Goal: Task Accomplishment & Management: Manage account settings

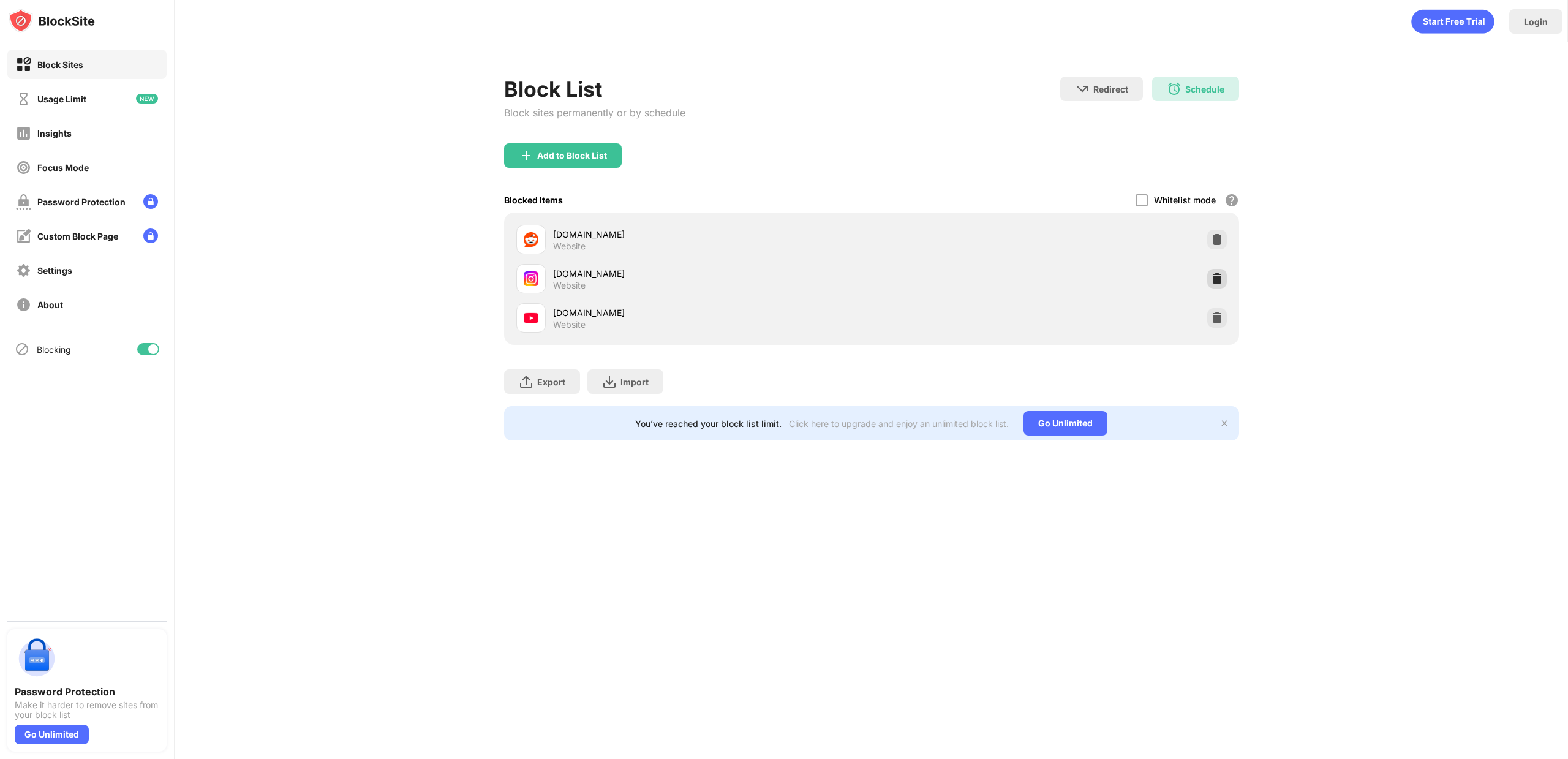
click at [1225, 276] on div at bounding box center [1217, 278] width 20 height 20
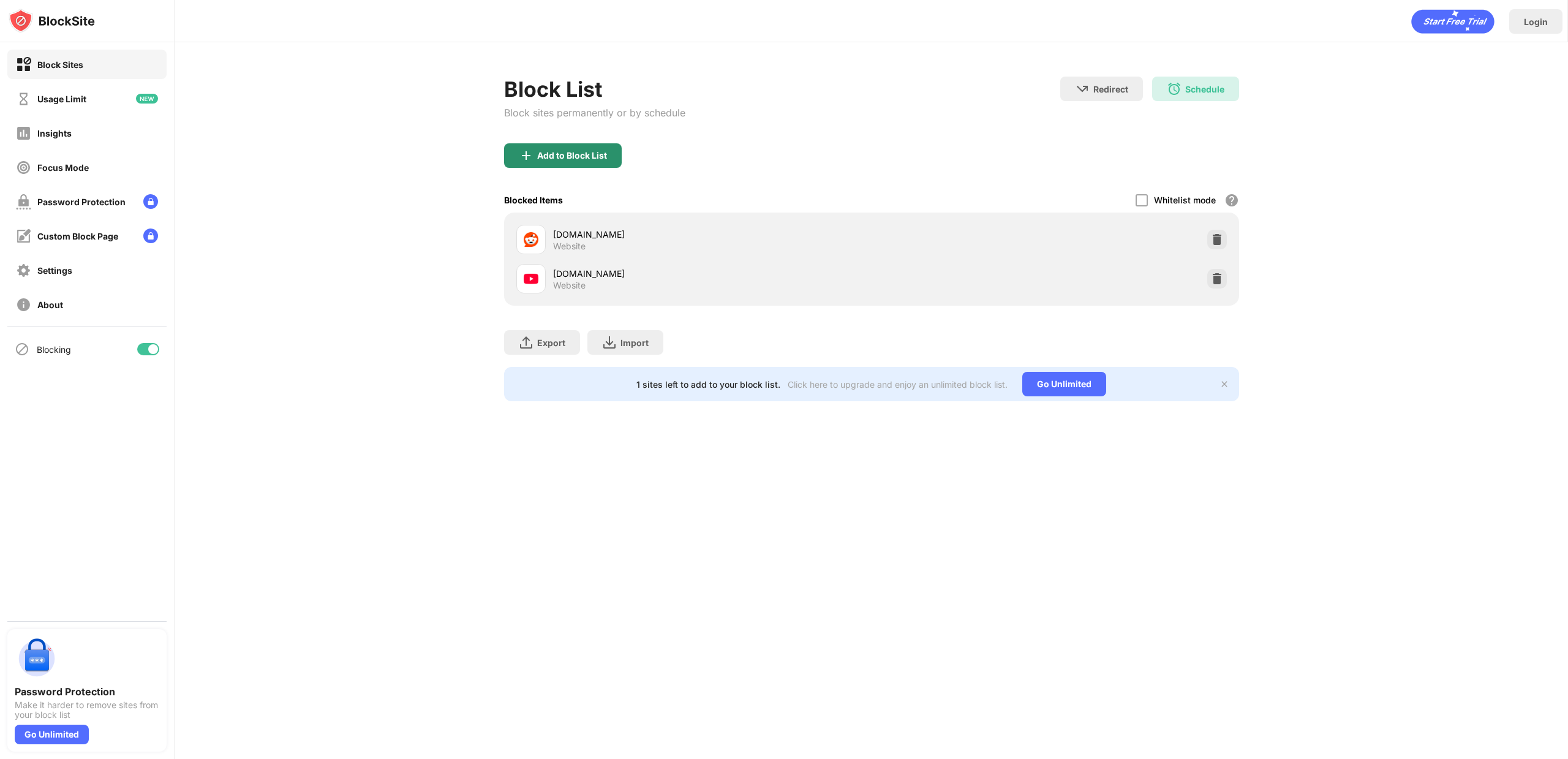
click at [600, 147] on div "Add to Block List" at bounding box center [563, 155] width 118 height 24
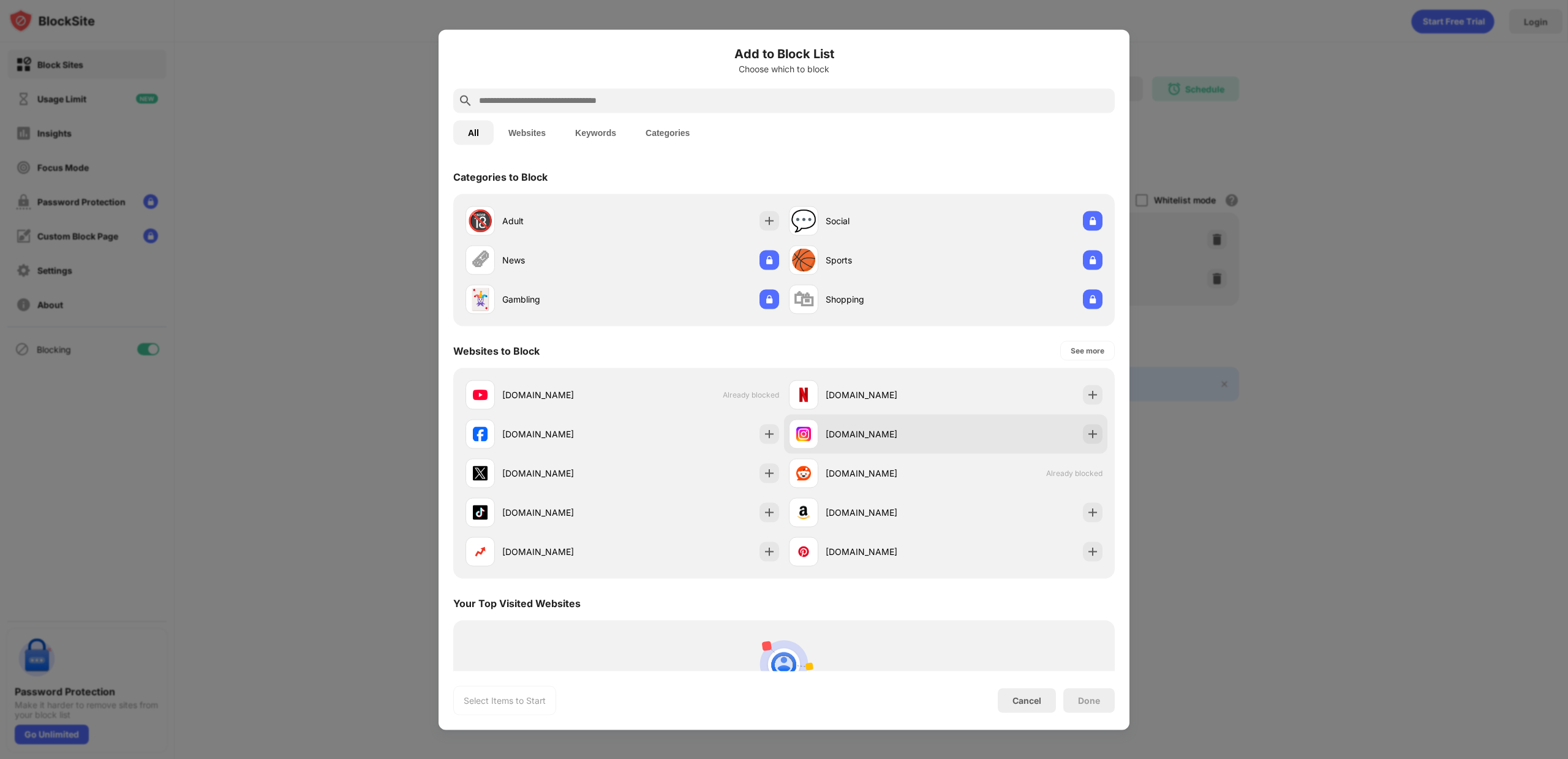
click at [923, 436] on div "[DOMAIN_NAME]" at bounding box center [885, 434] width 120 height 13
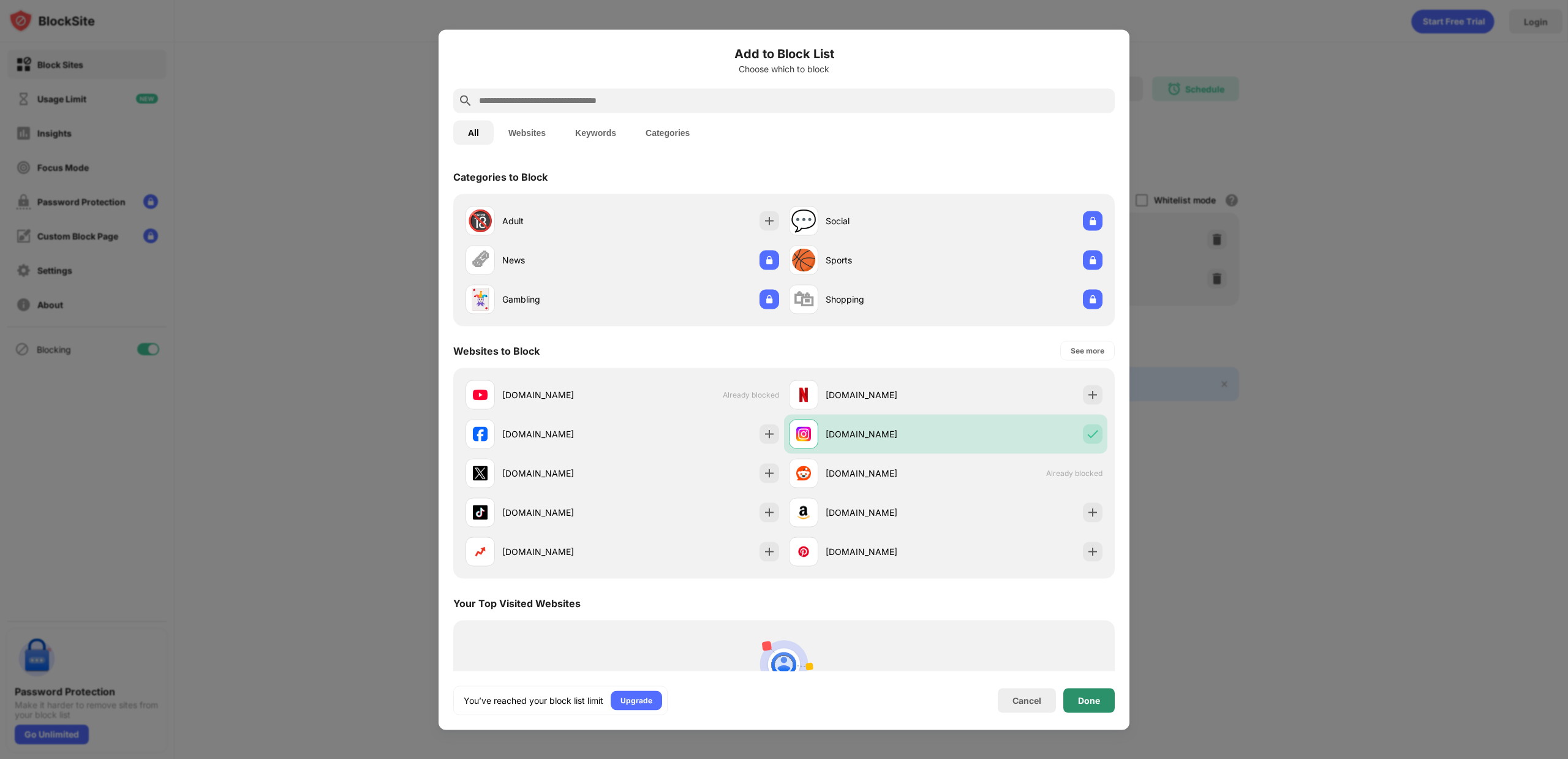
click at [1097, 702] on div "Done" at bounding box center [1089, 700] width 22 height 10
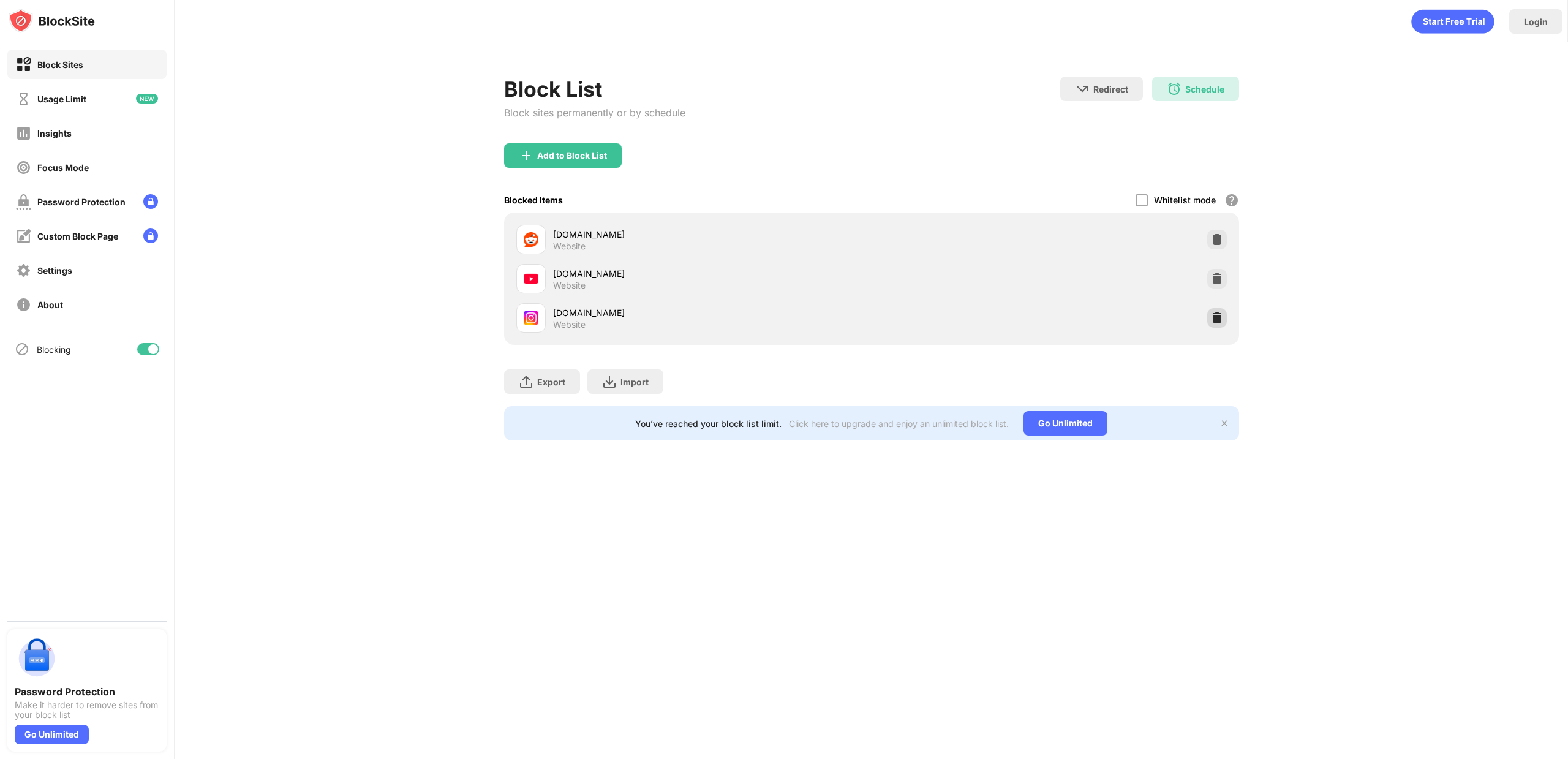
click at [1217, 313] on img at bounding box center [1218, 318] width 13 height 13
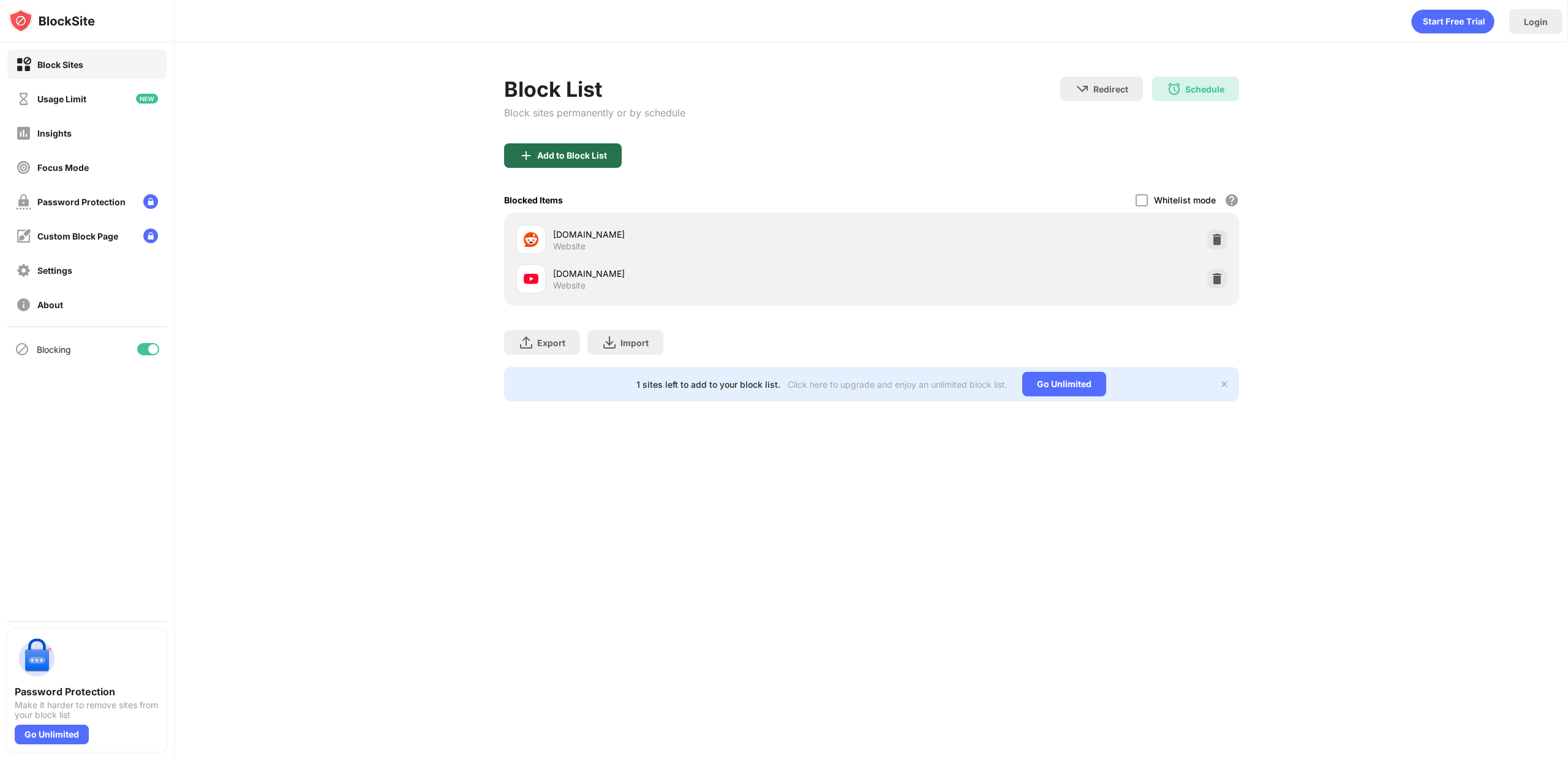
click at [558, 153] on div "Add to Block List" at bounding box center [572, 155] width 70 height 10
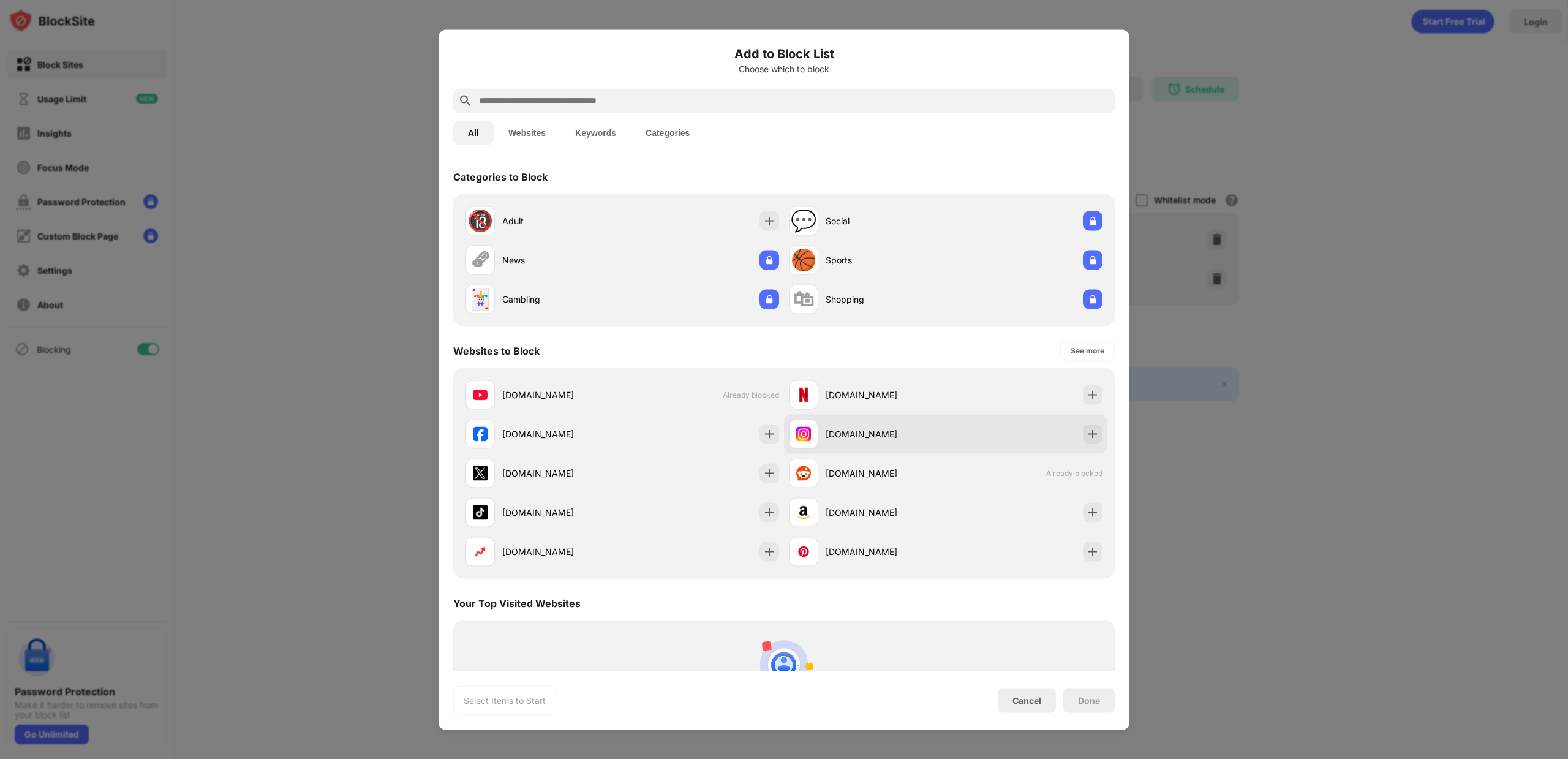
click at [909, 429] on div "[DOMAIN_NAME]" at bounding box center [885, 434] width 120 height 13
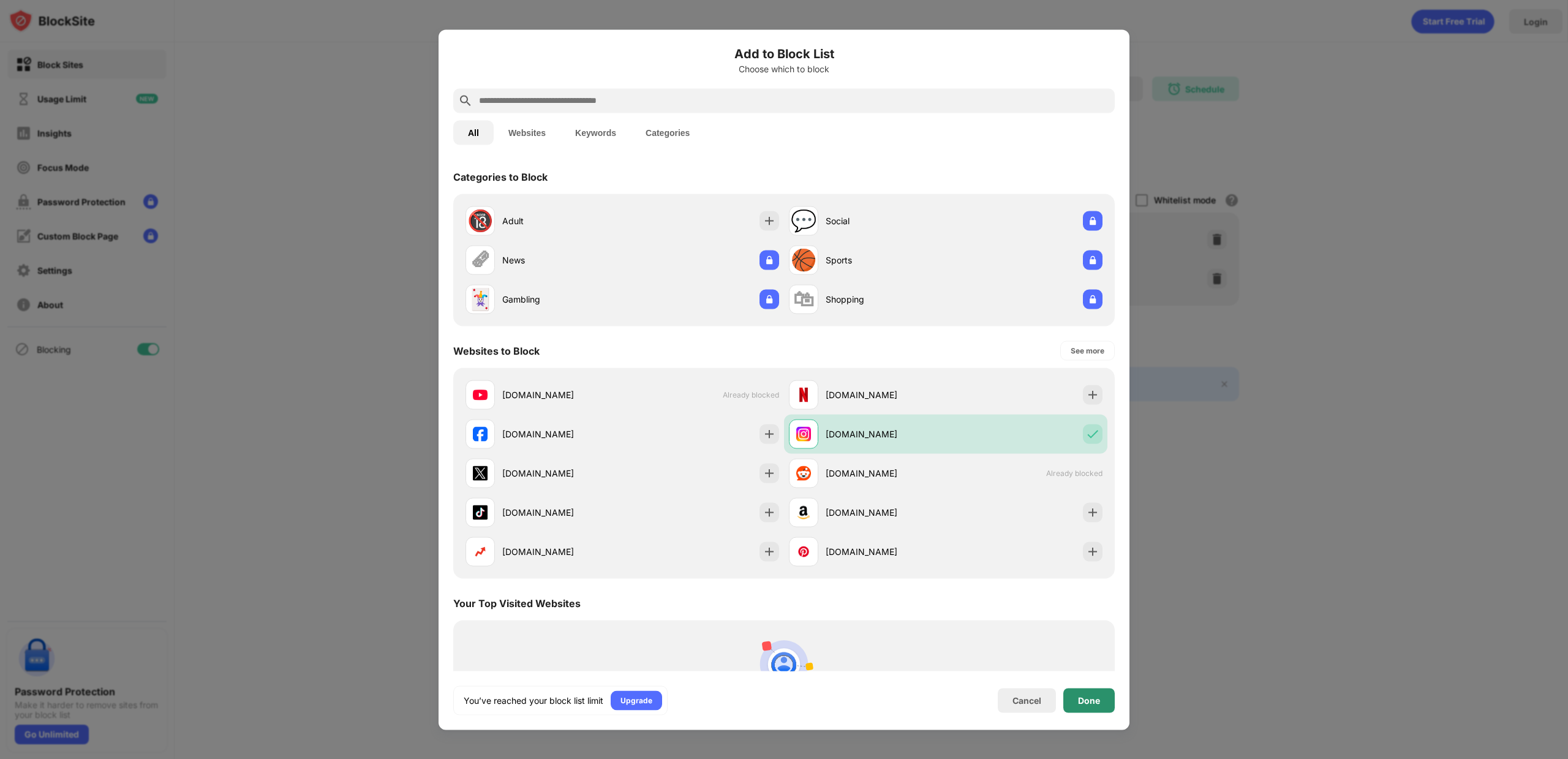
click at [1094, 701] on div "Done" at bounding box center [1089, 700] width 22 height 10
